Goal: Task Accomplishment & Management: Manage account settings

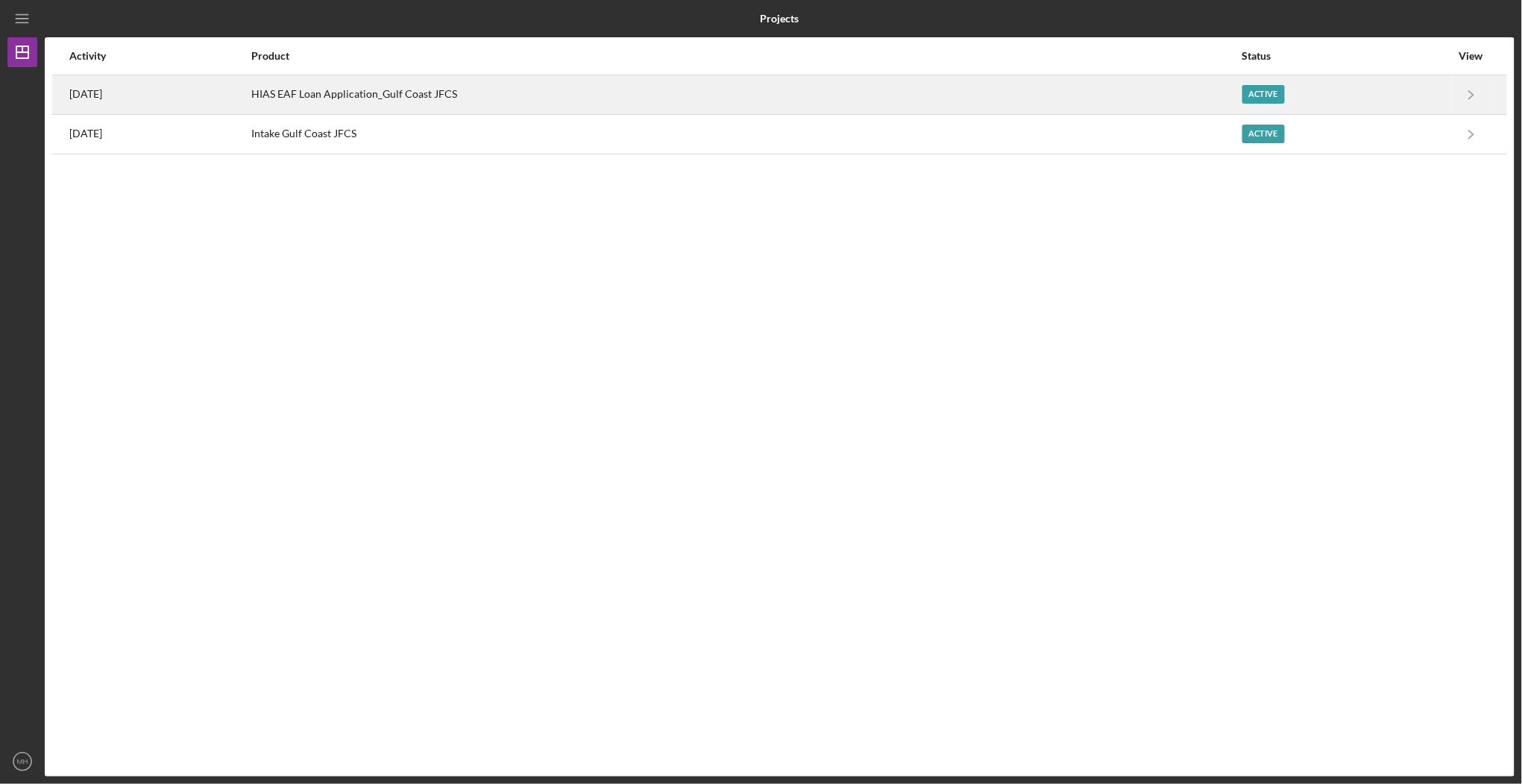
click at [409, 97] on div "HIAS EAF Loan Application_Gulf Coast JFCS" at bounding box center [746, 94] width 989 height 37
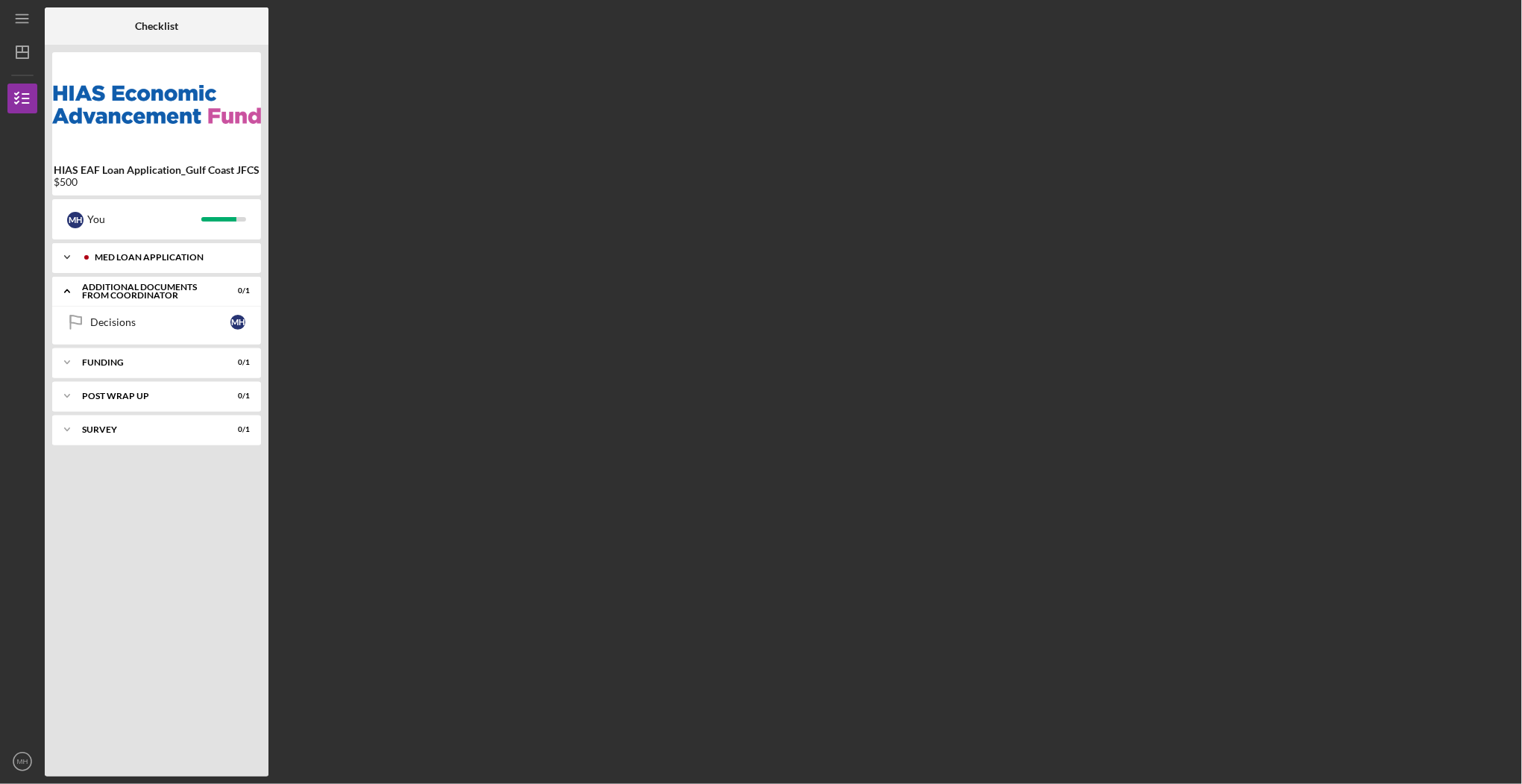
click at [175, 252] on div "Icon/Expander MED Loan Application 15 / 15" at bounding box center [156, 257] width 209 height 30
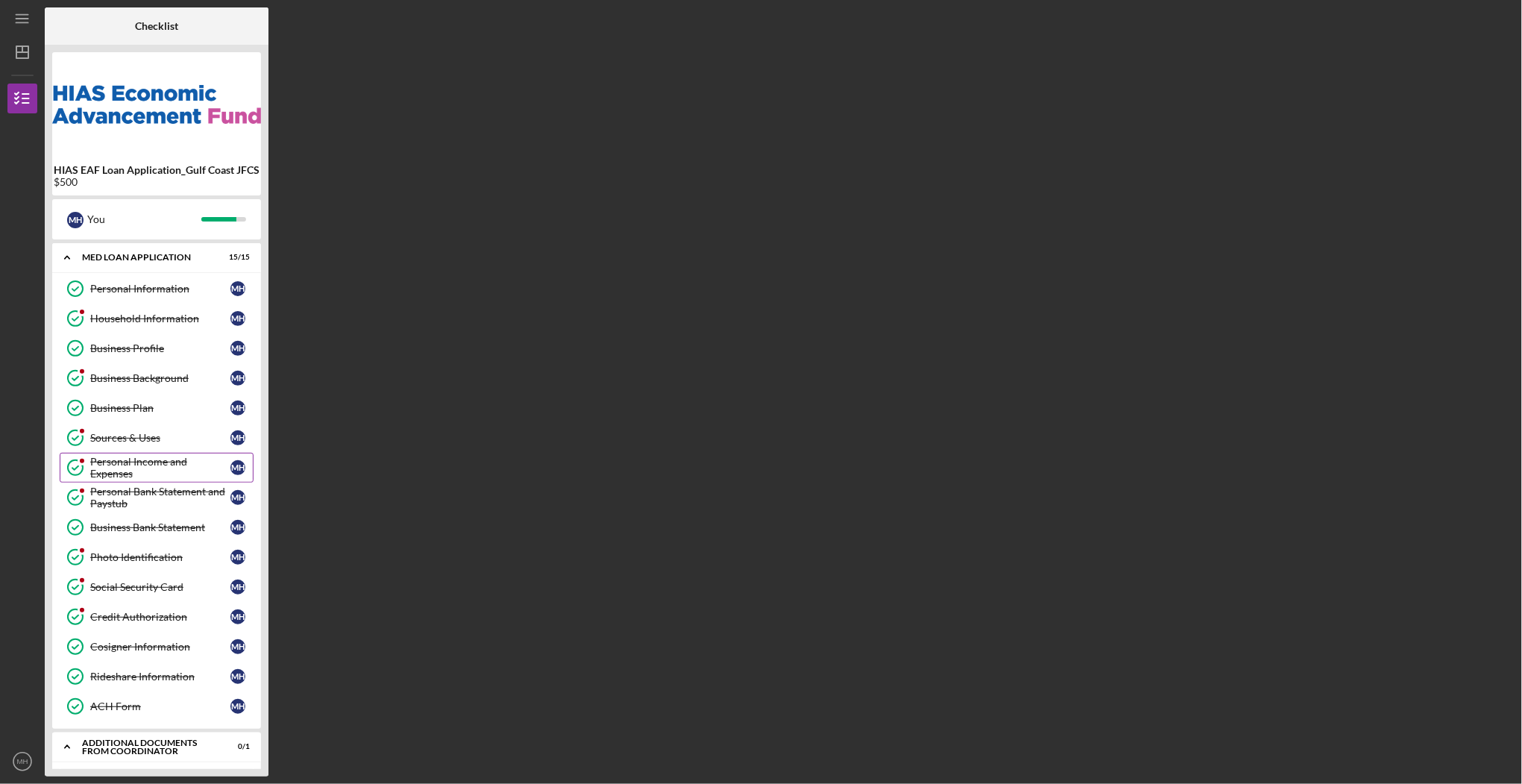
scroll to position [128, 0]
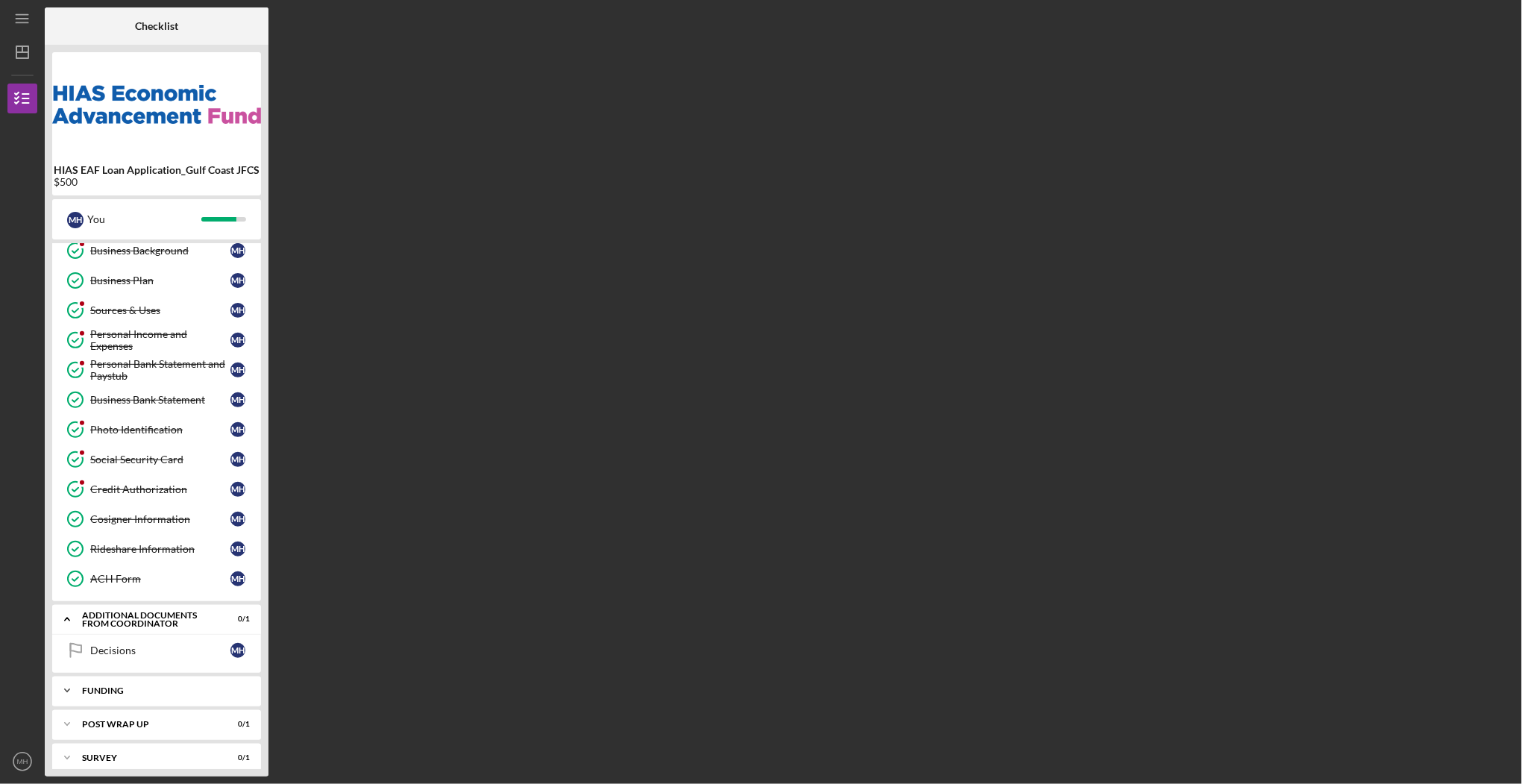
click at [147, 684] on div "Icon/Expander Funding 0 / 1" at bounding box center [156, 690] width 209 height 30
click at [155, 716] on div "Transfer Funds" at bounding box center [160, 722] width 140 height 12
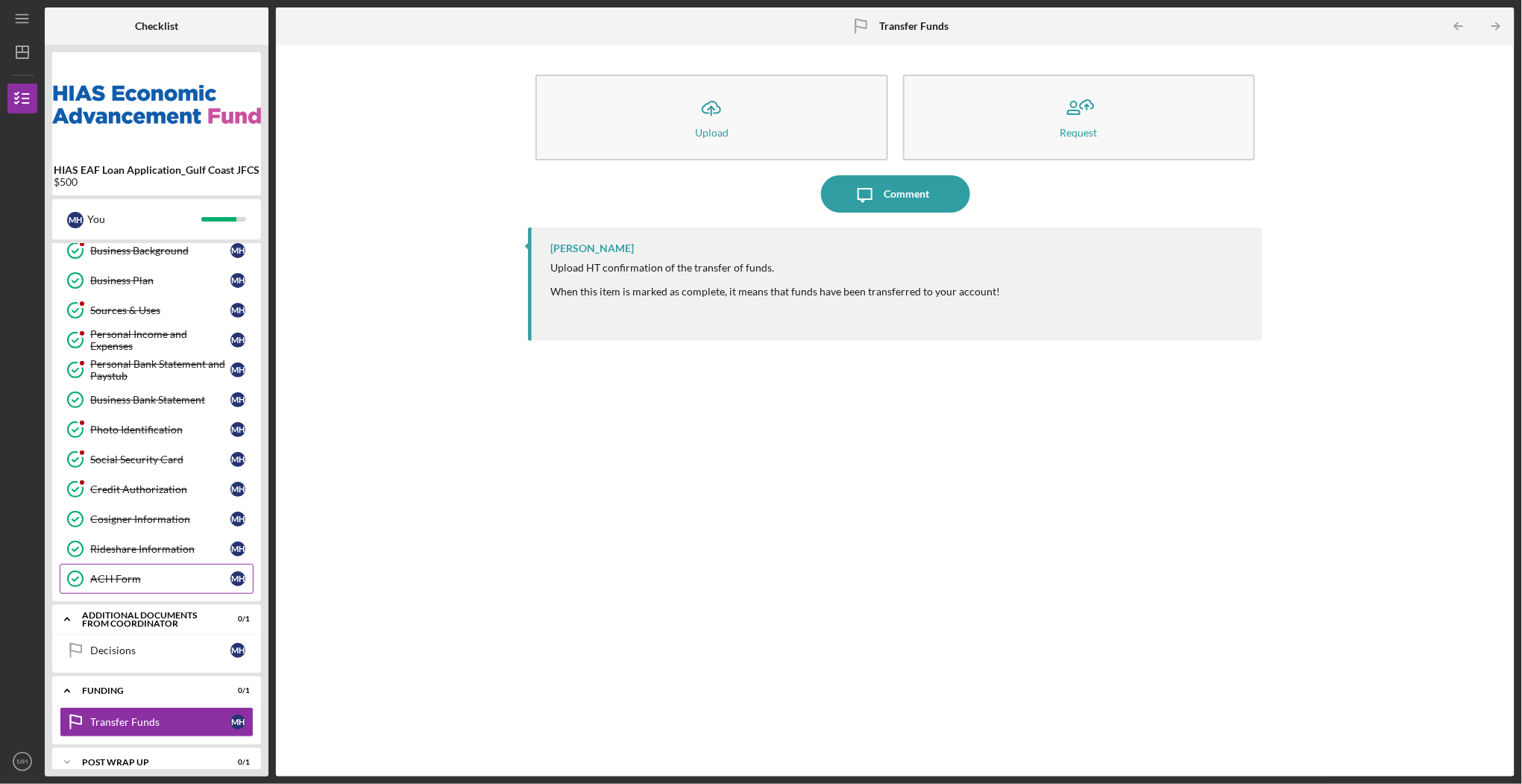
scroll to position [164, 0]
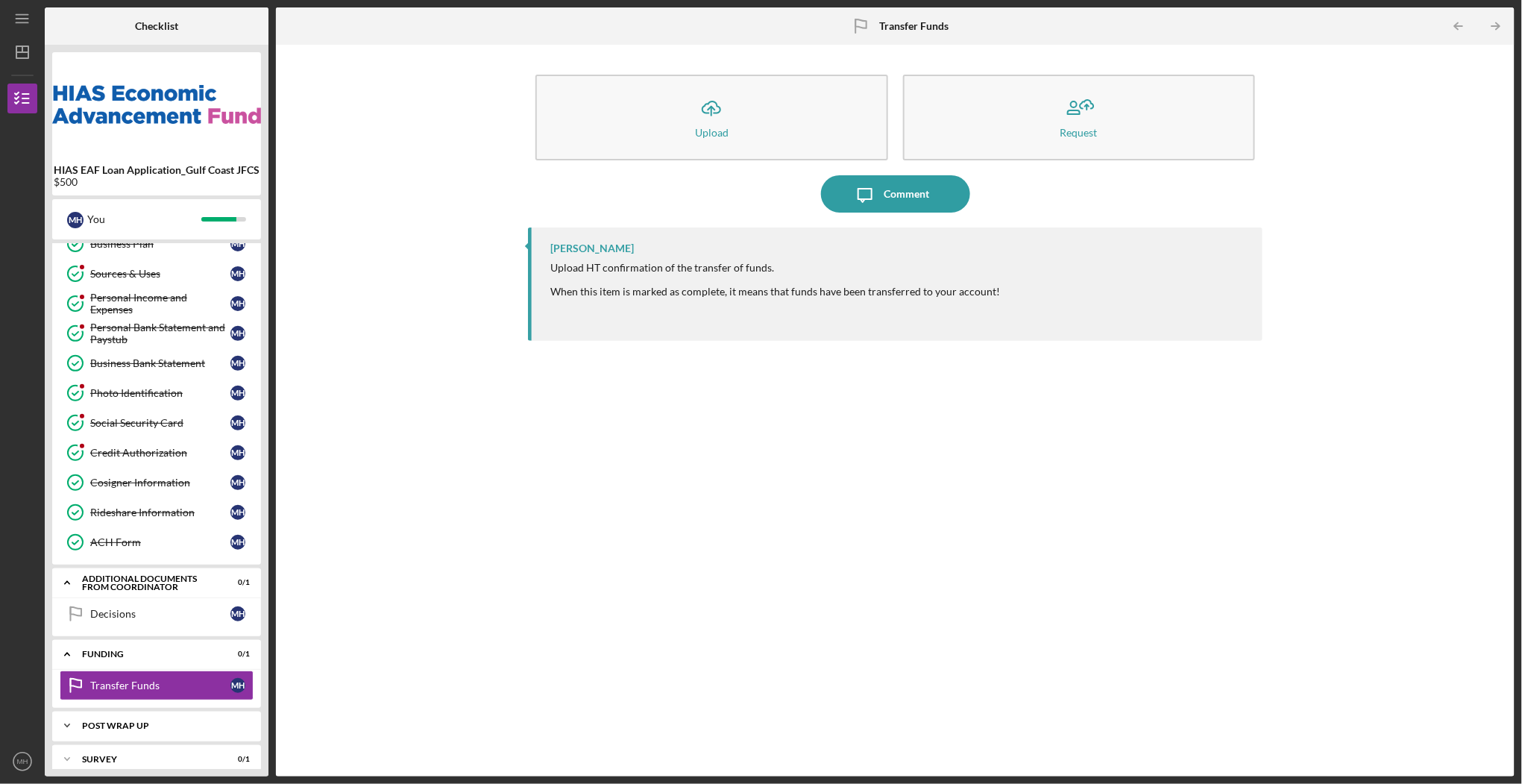
click at [129, 711] on div "Icon/Expander Post Wrap Up 0 / 1" at bounding box center [156, 726] width 209 height 30
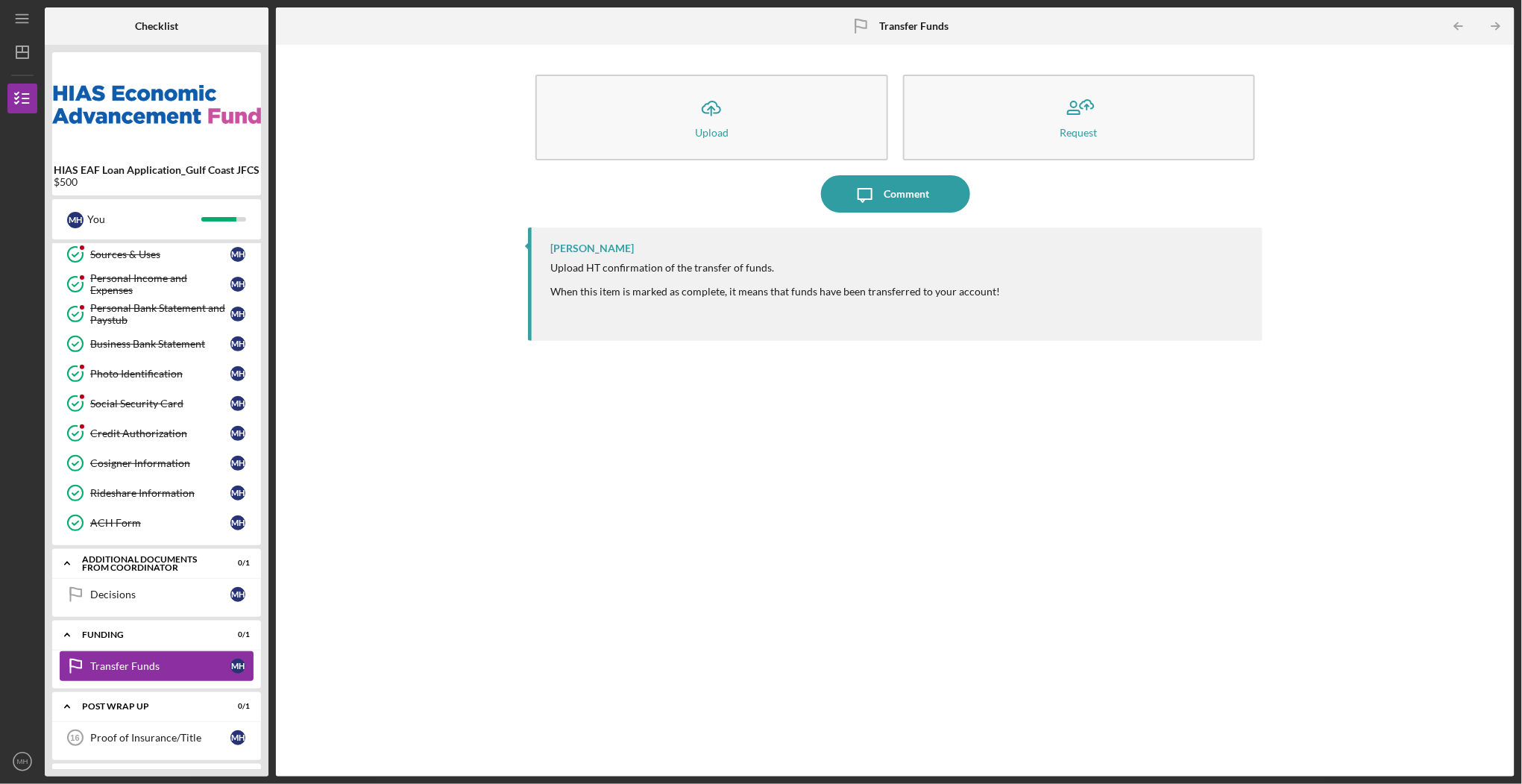
scroll to position [202, 0]
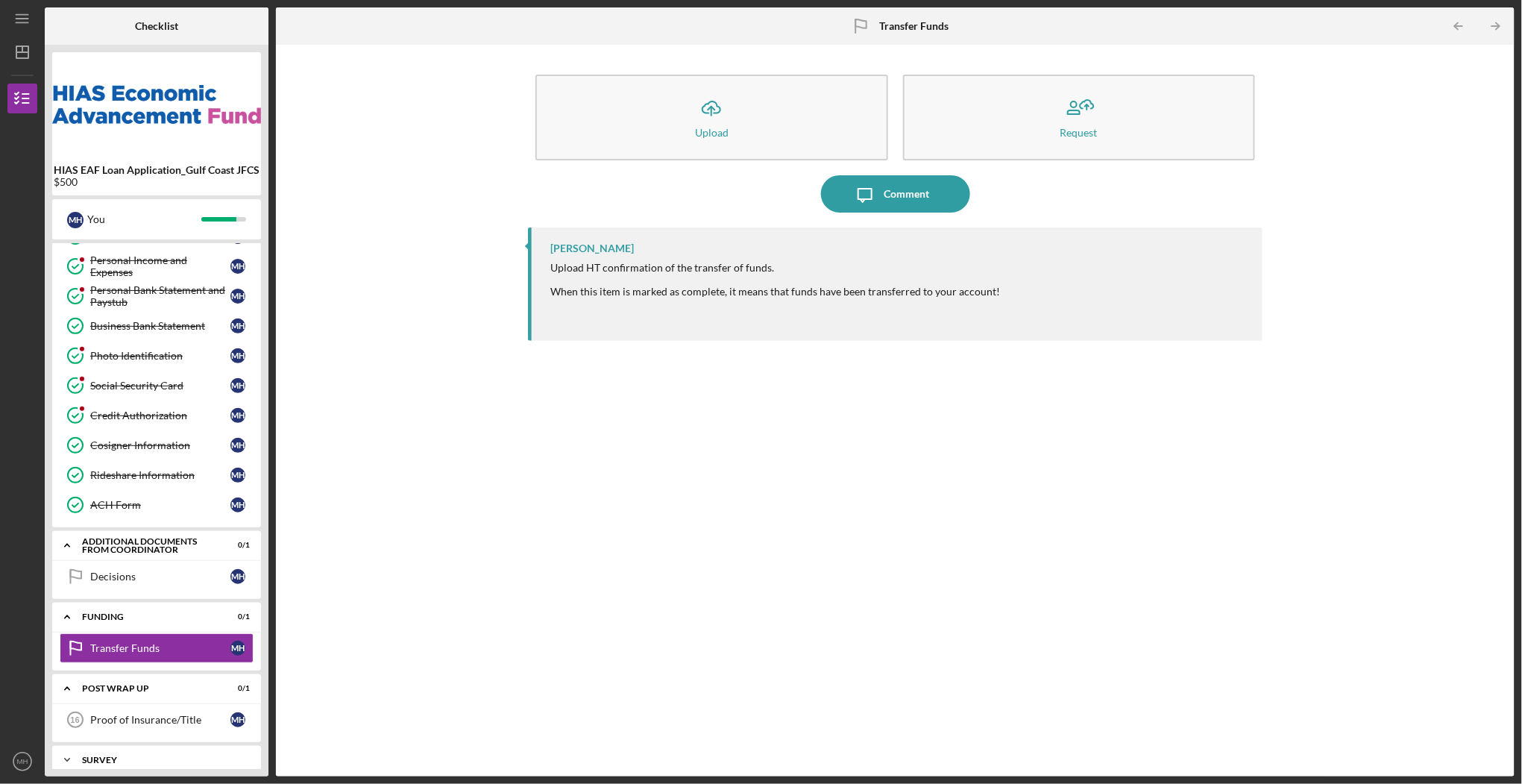
click at [116, 755] on div "Survey" at bounding box center [162, 760] width 160 height 9
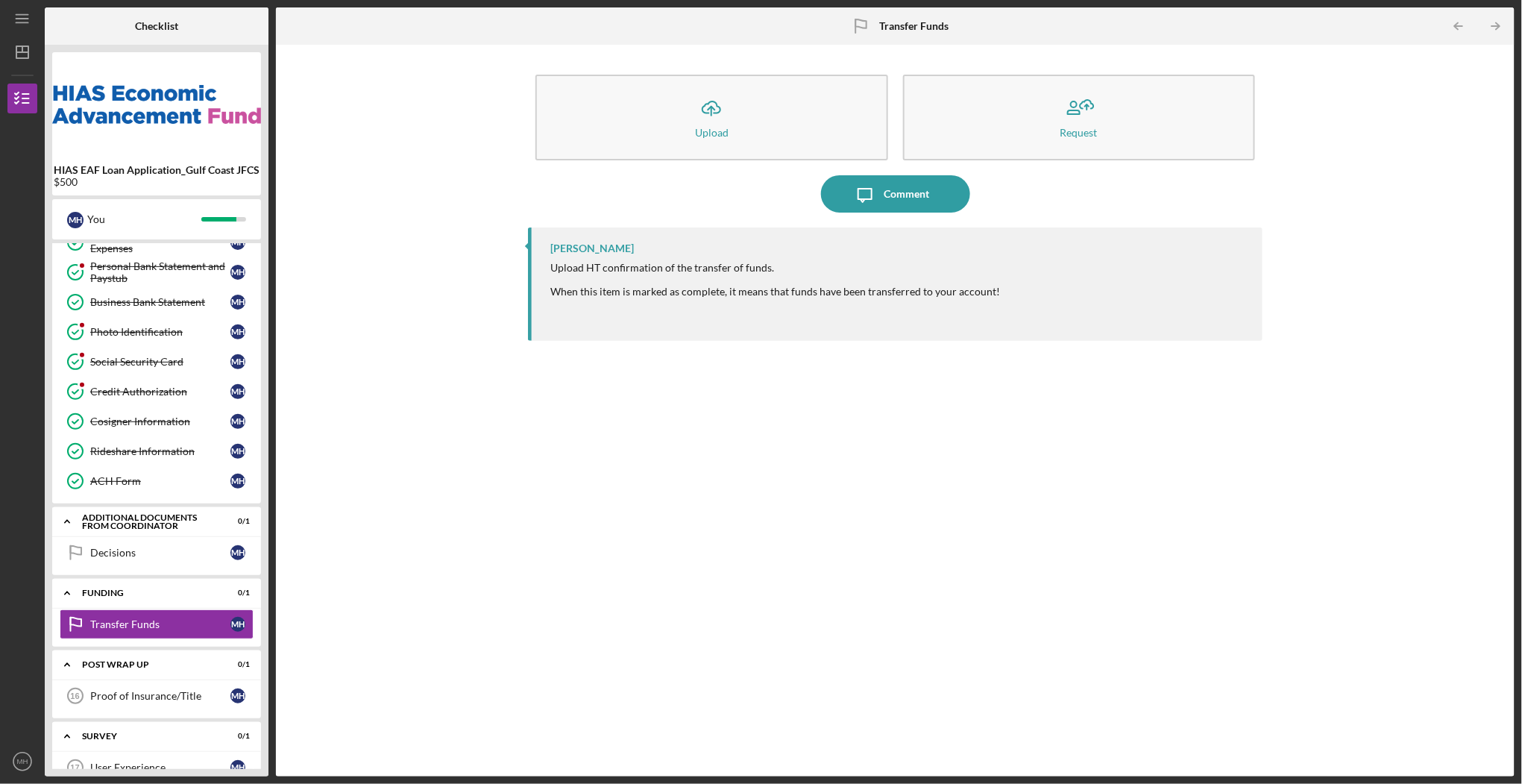
scroll to position [239, 0]
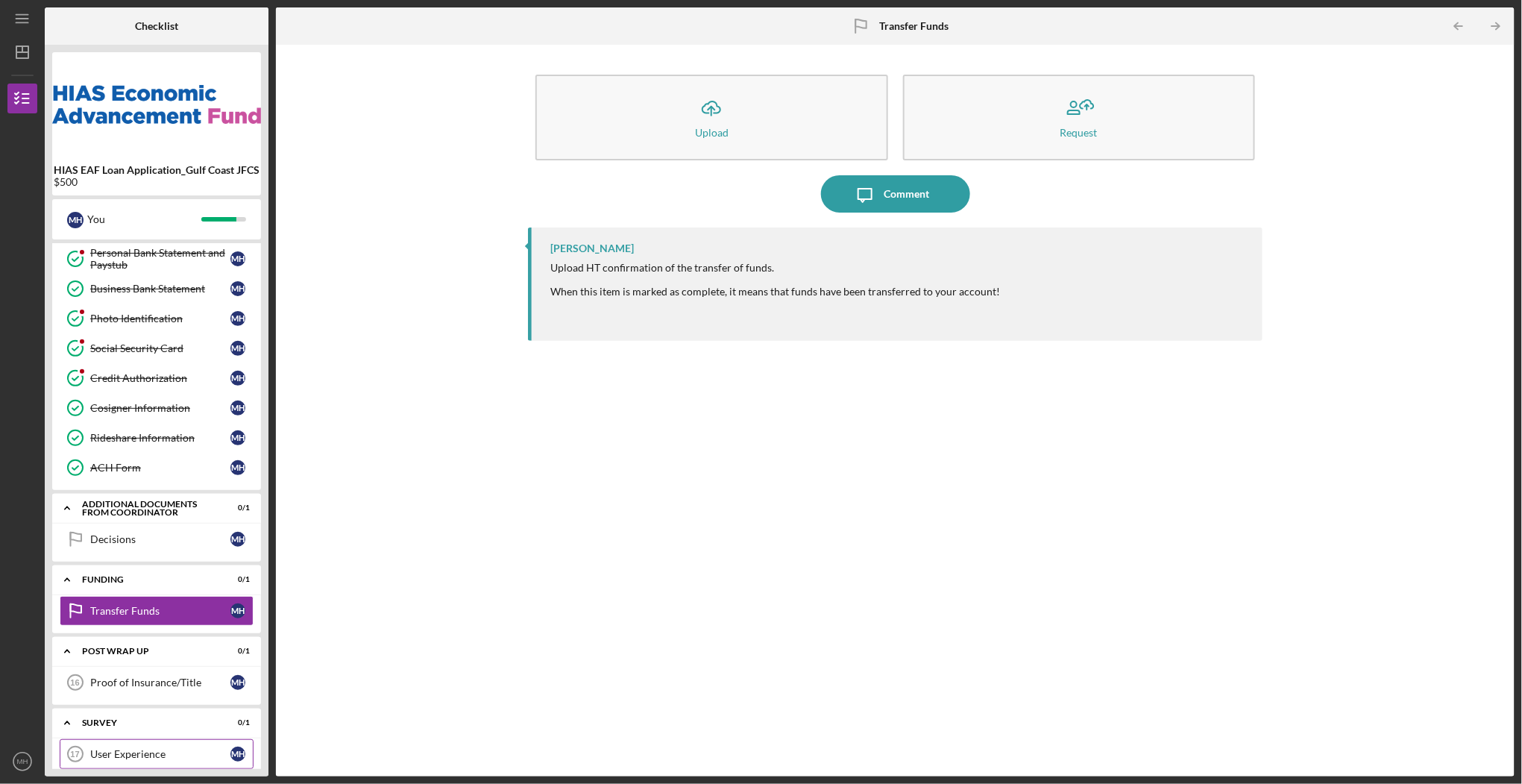
click at [132, 747] on div "User Experience" at bounding box center [160, 754] width 140 height 12
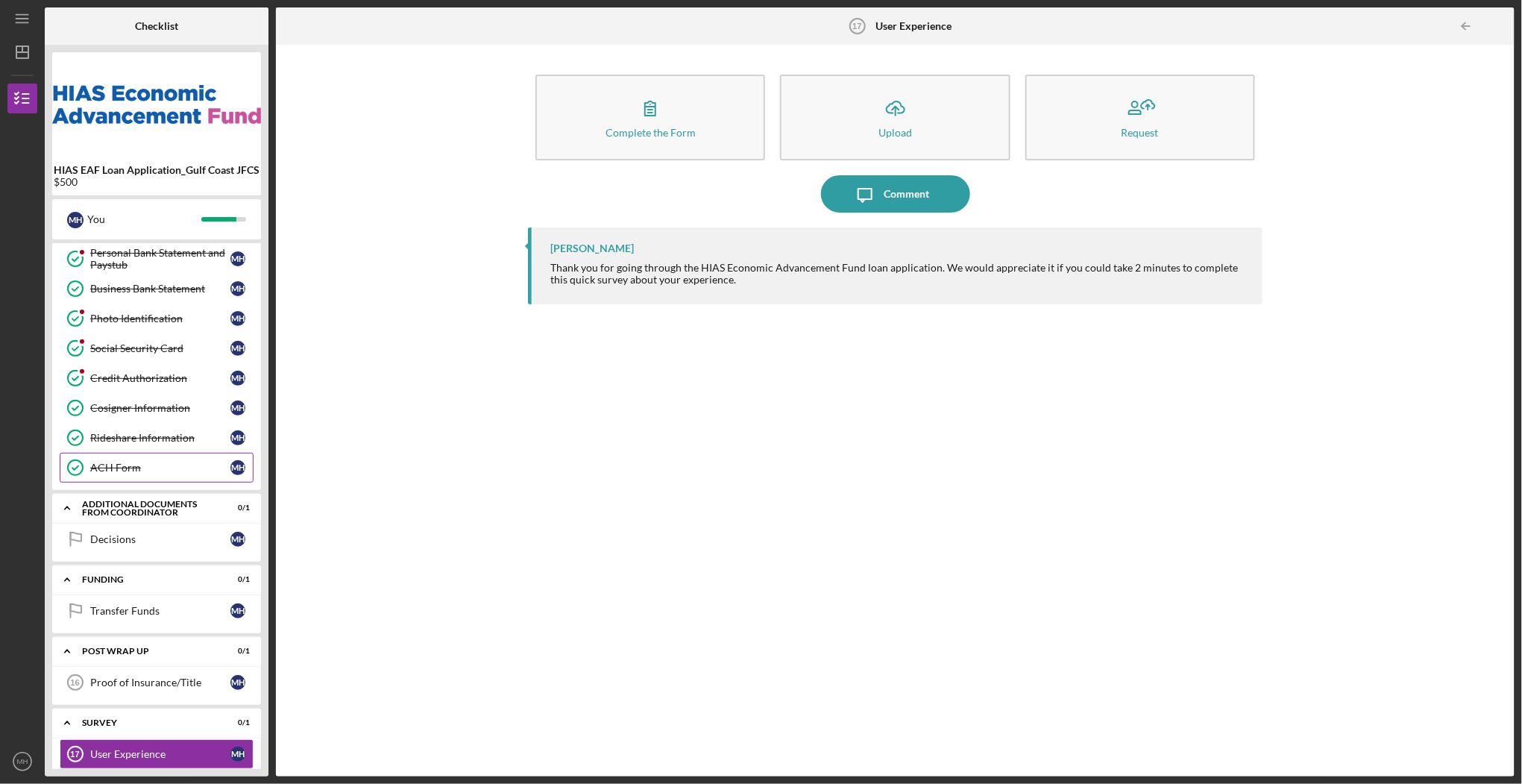
click at [129, 462] on div "ACH Form" at bounding box center [160, 468] width 140 height 12
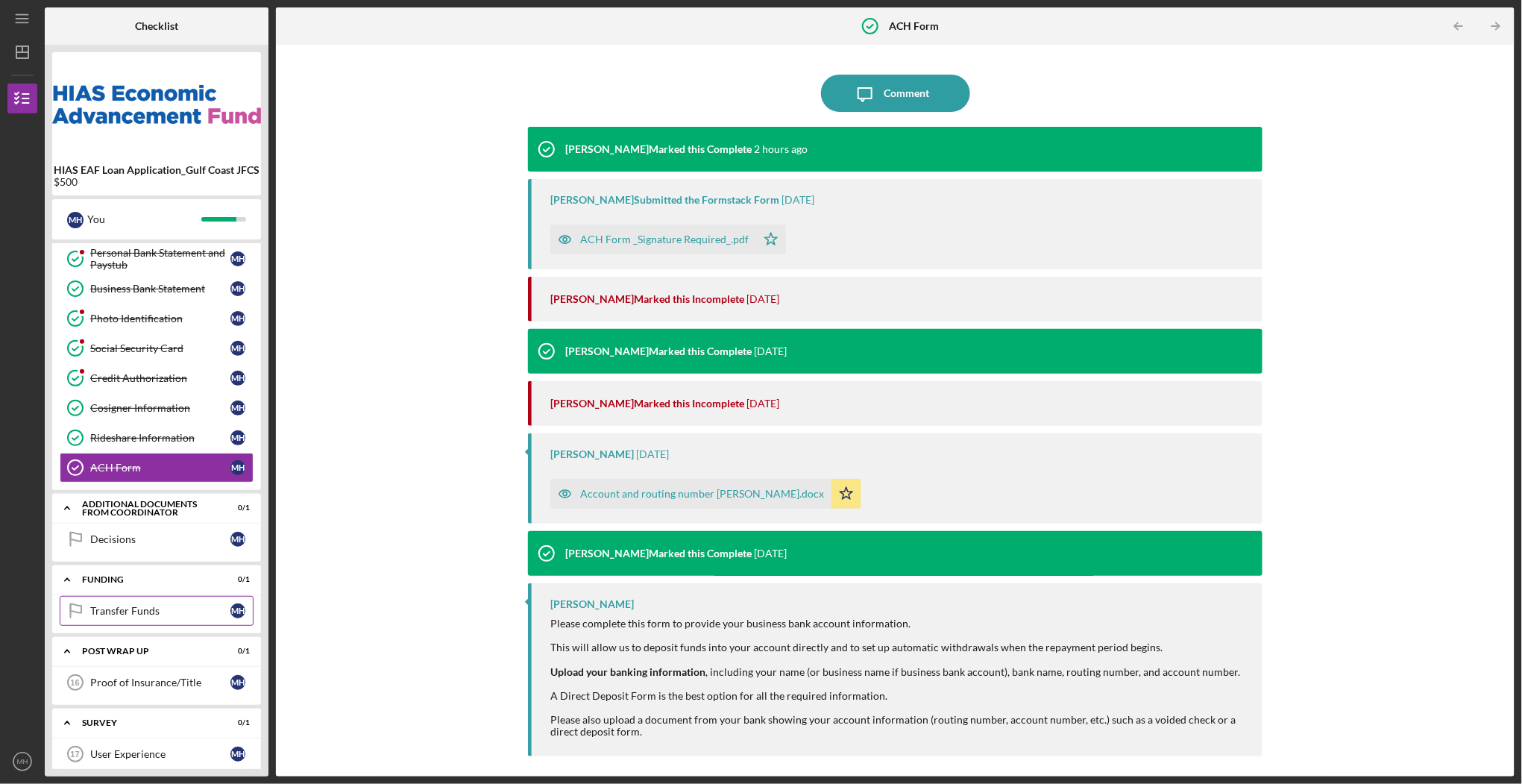
click at [130, 605] on div "Transfer Funds" at bounding box center [160, 611] width 140 height 12
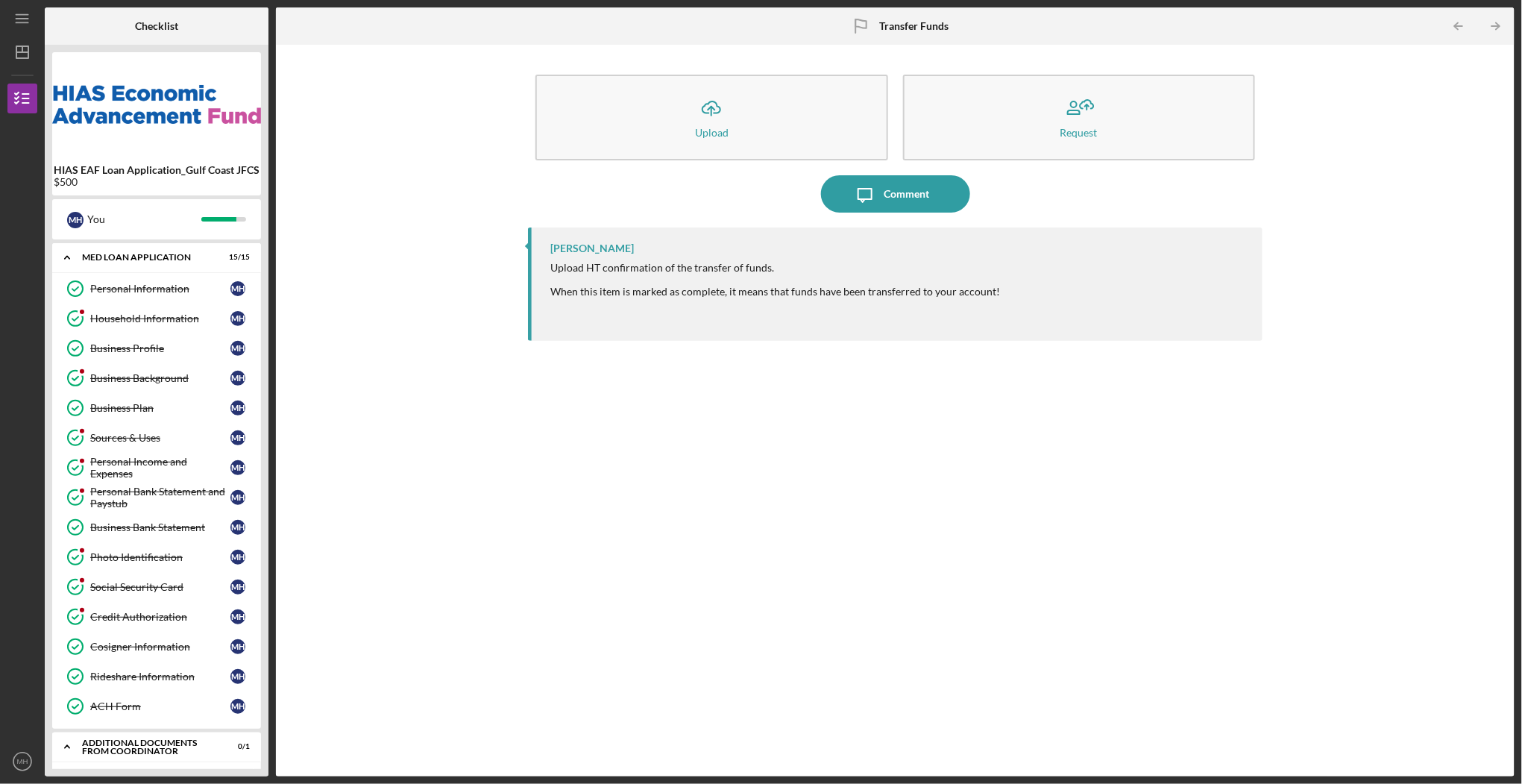
click at [358, 247] on div "Icon/Upload Upload Request Icon/Message Comment [PERSON_NAME] Upload HT confirm…" at bounding box center [895, 410] width 1224 height 716
